Goal: Transaction & Acquisition: Purchase product/service

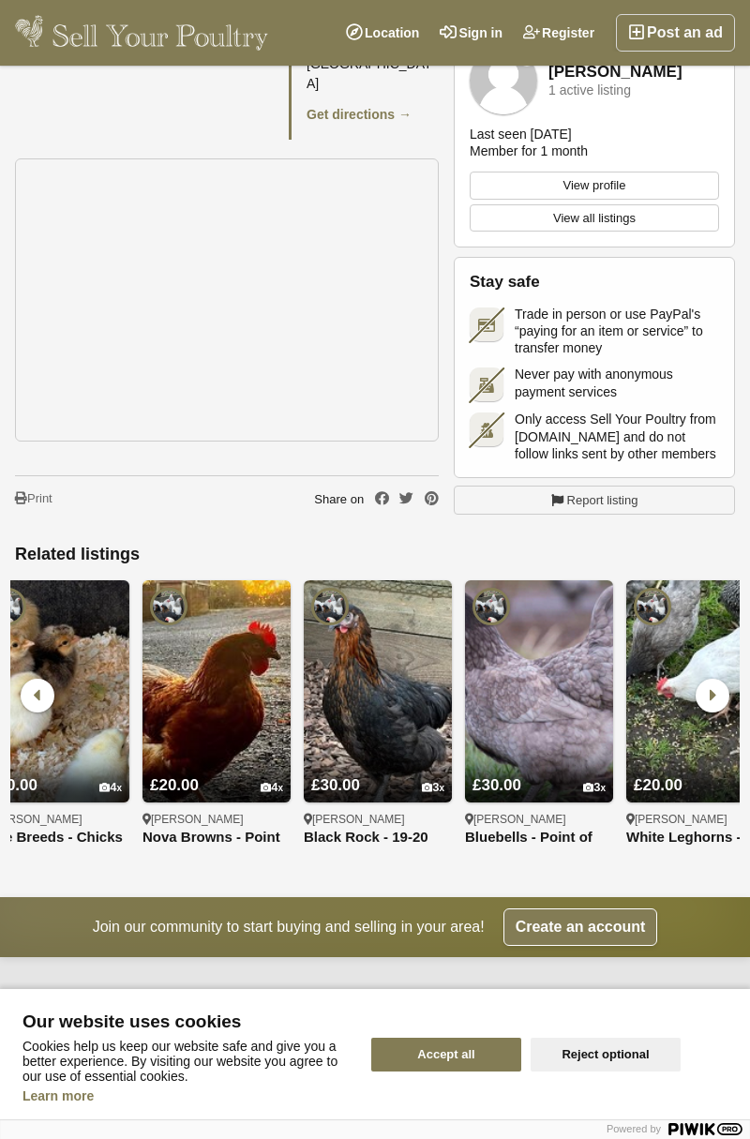
scroll to position [0, 1660]
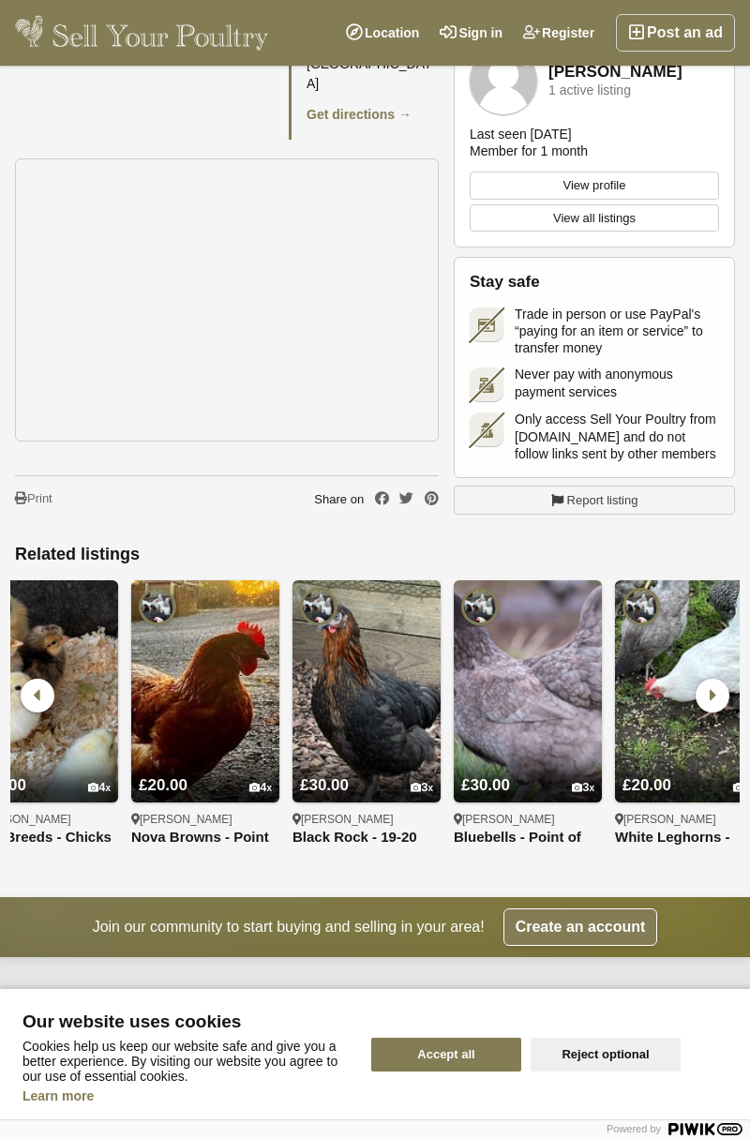
click at [638, 830] on link "White Leghorns - Point of Lays - [GEOGRAPHIC_DATA]" at bounding box center [689, 838] width 148 height 16
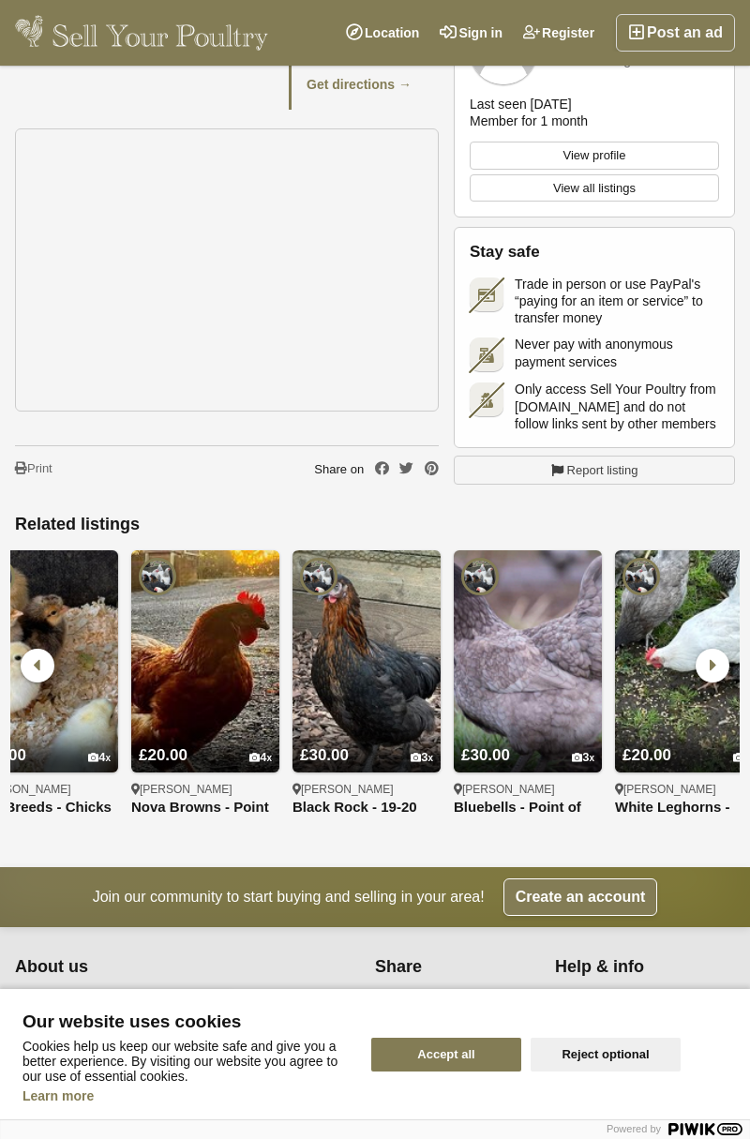
scroll to position [880, 0]
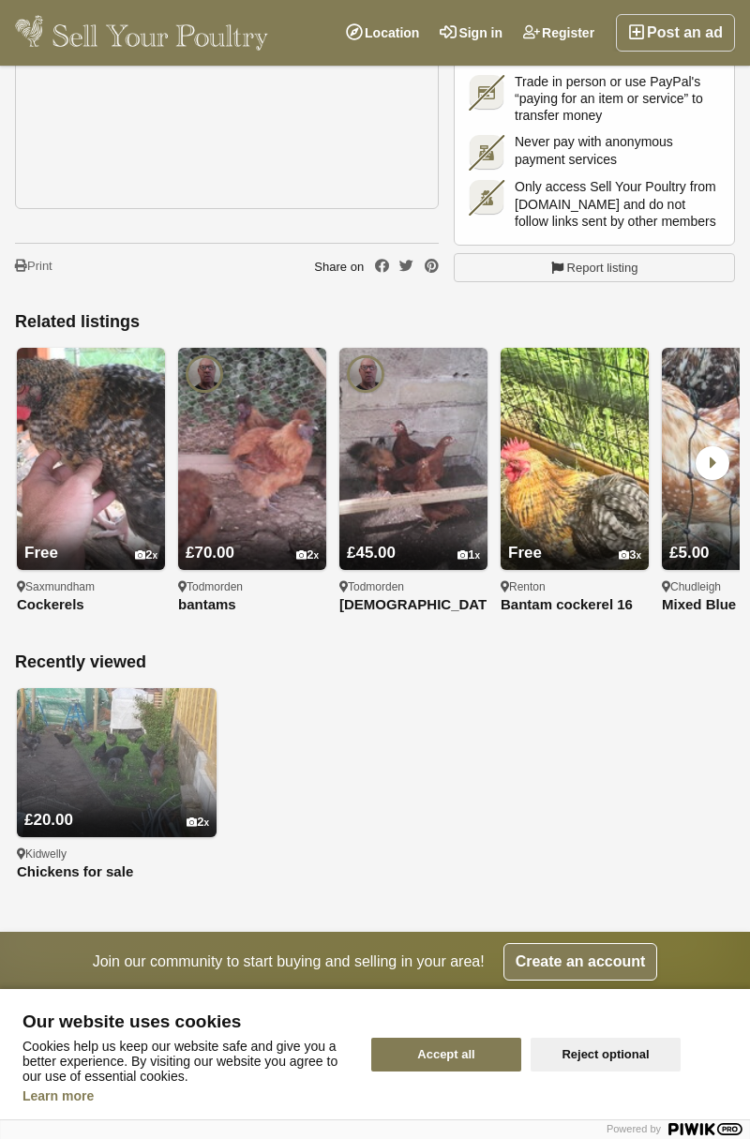
scroll to position [3661, 0]
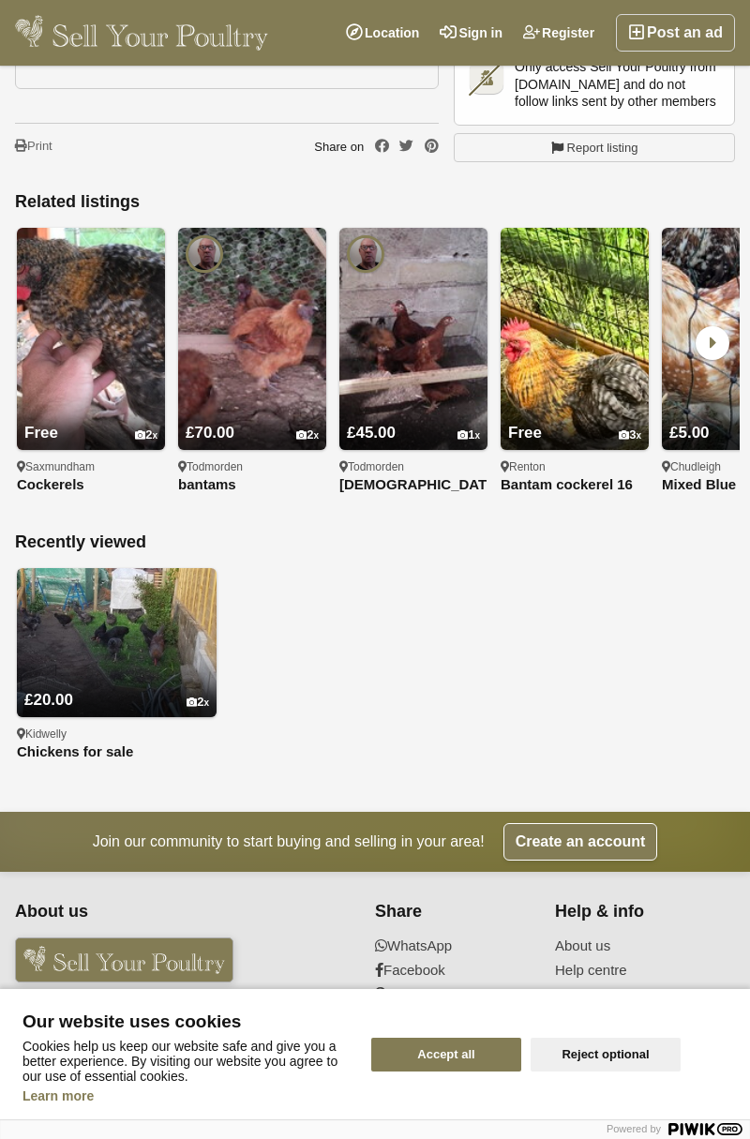
click at [101, 598] on img at bounding box center [117, 643] width 200 height 150
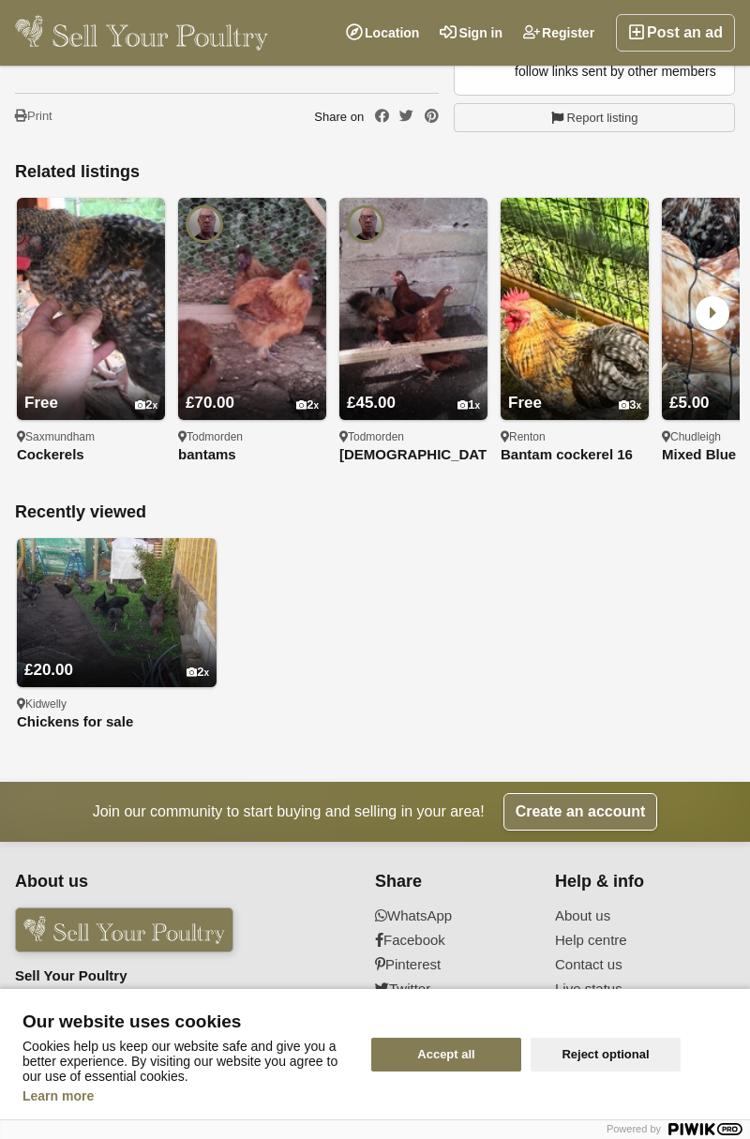
scroll to position [3711, 0]
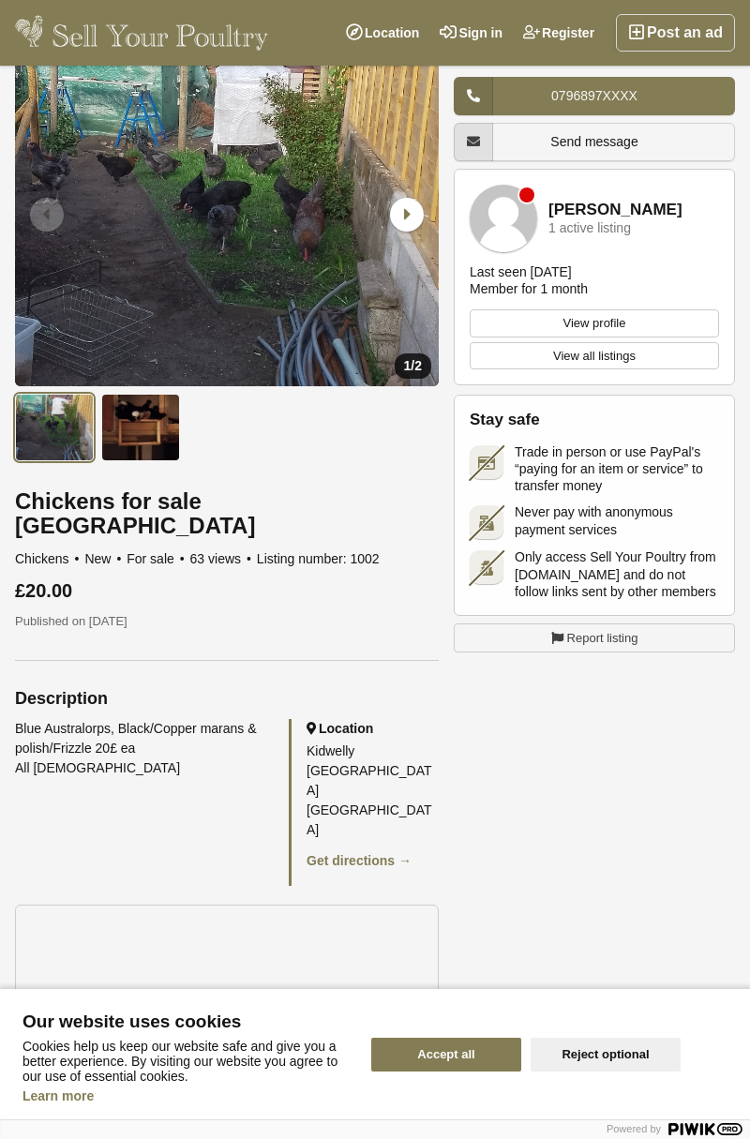
scroll to position [73, 0]
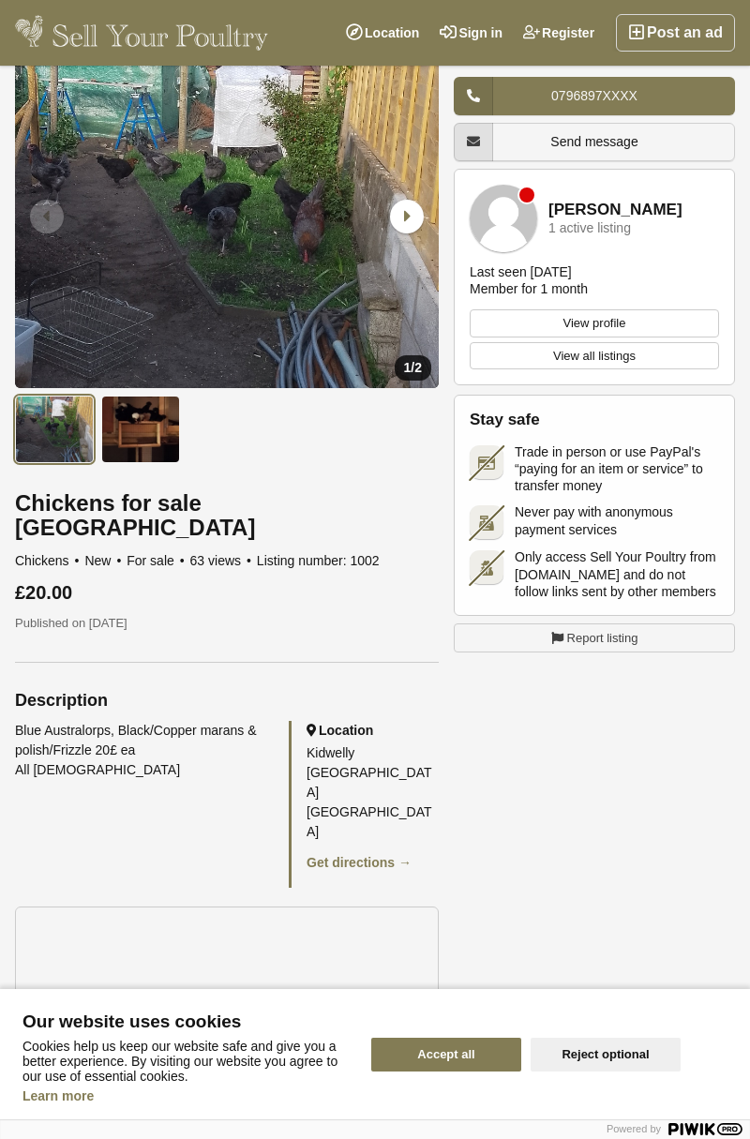
click at [714, 912] on div "1 / 2 New" at bounding box center [375, 654] width 720 height 1218
click at [713, 912] on div "1 / 2 New" at bounding box center [375, 654] width 720 height 1218
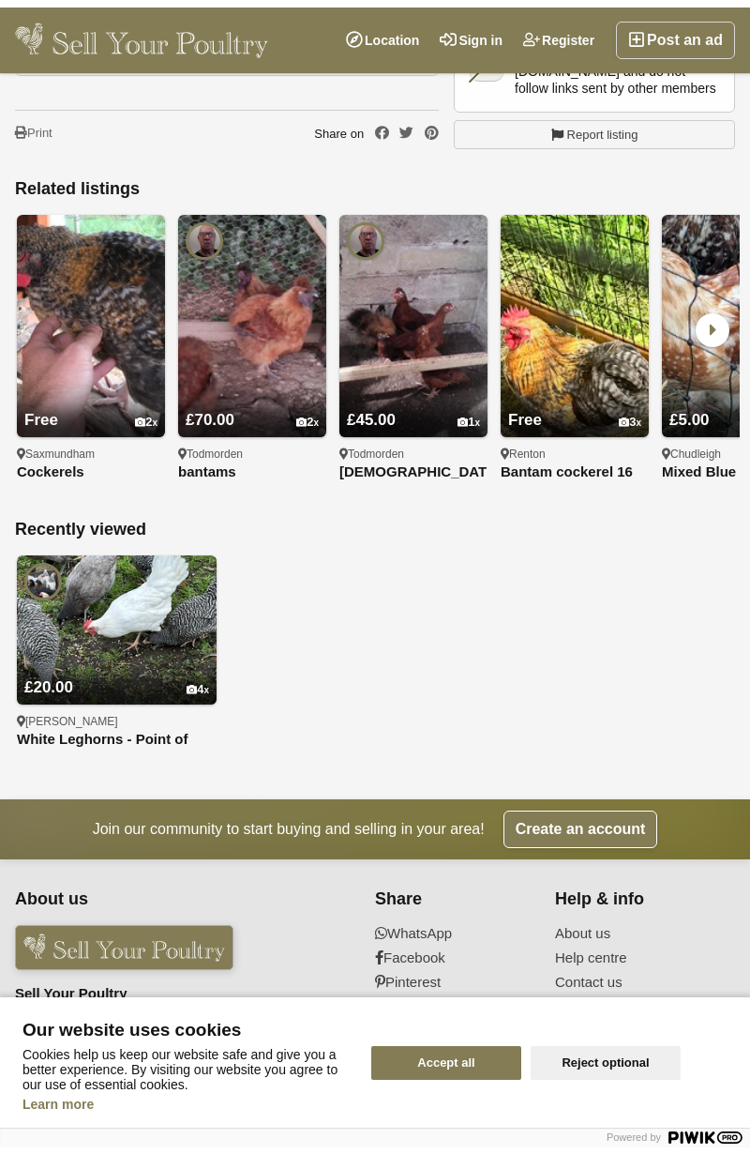
scroll to position [1191, 0]
